Goal: Information Seeking & Learning: Learn about a topic

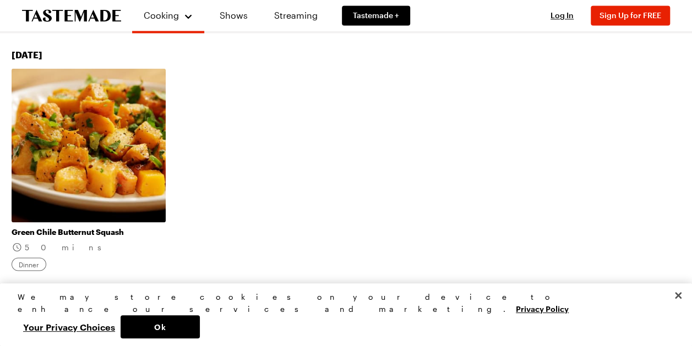
scroll to position [936, 0]
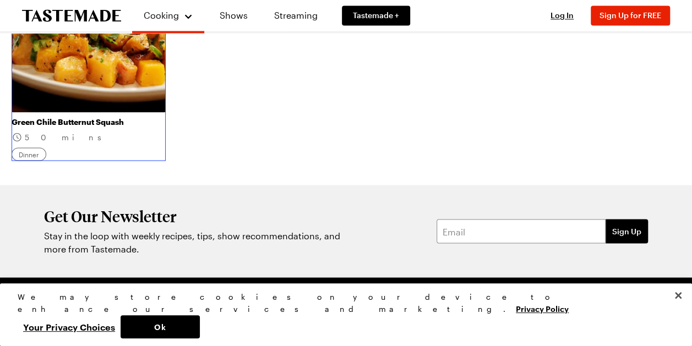
click at [64, 123] on link "Green Chile Butternut Squash" at bounding box center [89, 122] width 154 height 10
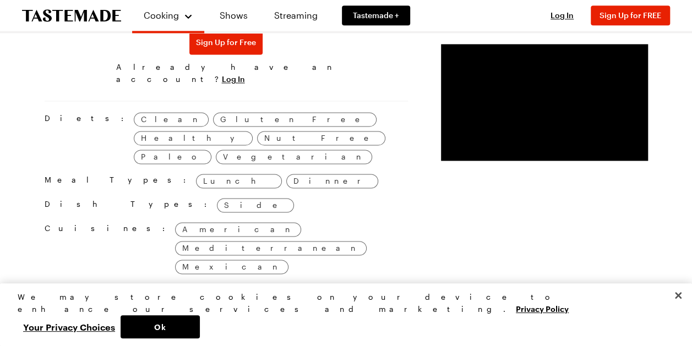
scroll to position [771, 0]
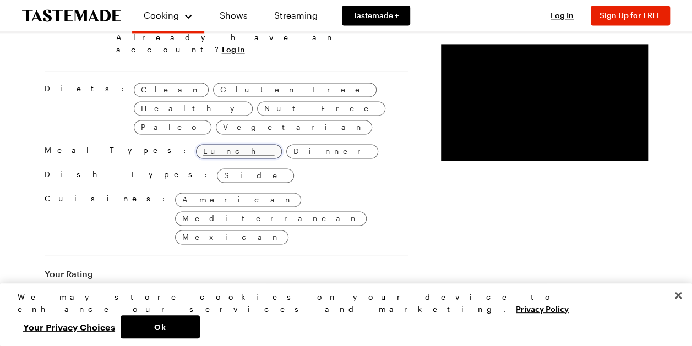
click at [203, 145] on span "Lunch" at bounding box center [239, 151] width 72 height 12
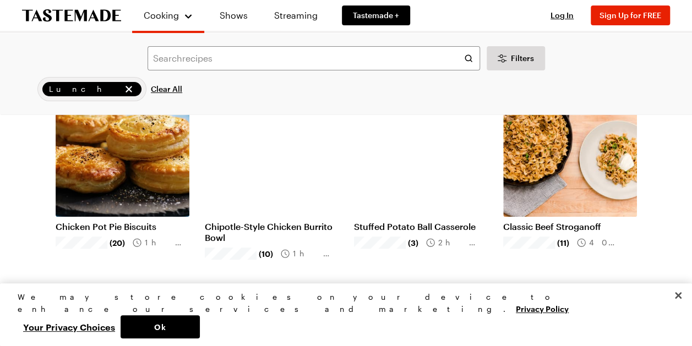
scroll to position [110, 0]
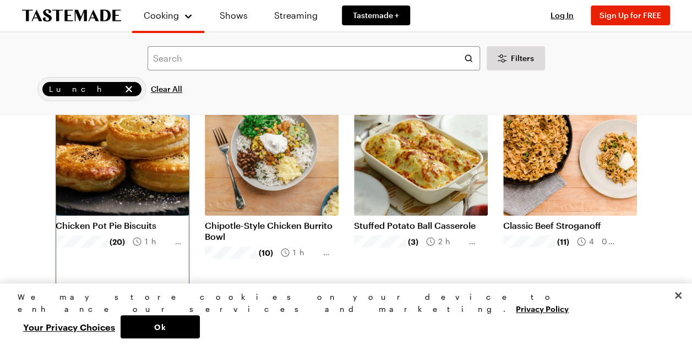
click at [119, 225] on link "Chicken Pot Pie Biscuits" at bounding box center [123, 225] width 134 height 11
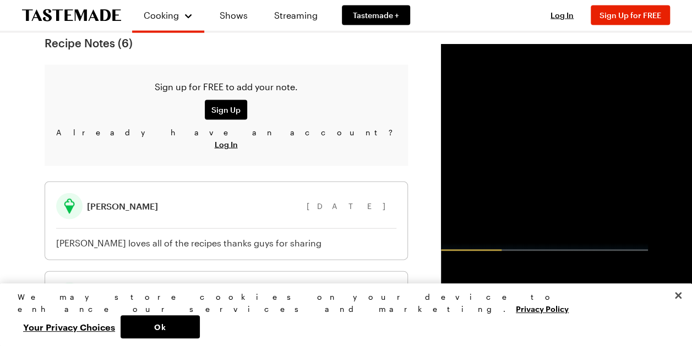
scroll to position [1211, 0]
